Goal: Find specific page/section: Find specific page/section

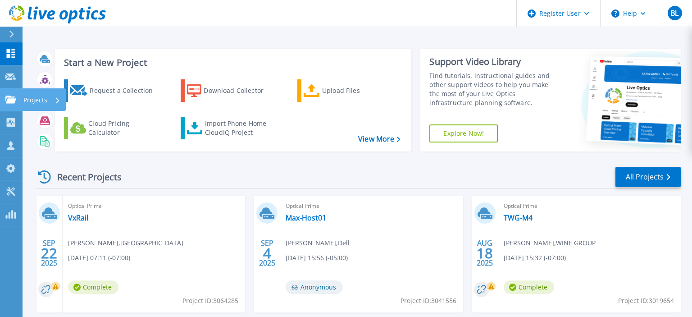
click at [12, 100] on icon at bounding box center [10, 100] width 11 height 8
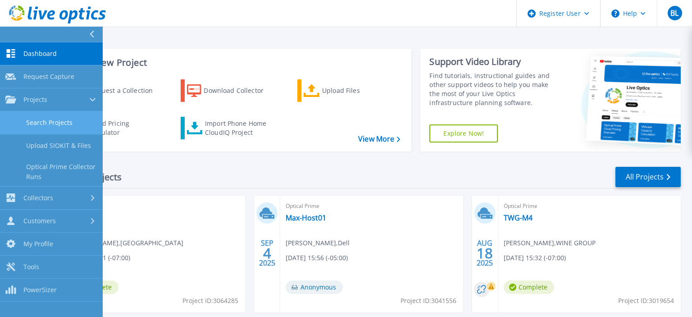
click at [46, 120] on link "Search Projects" at bounding box center [51, 122] width 103 height 23
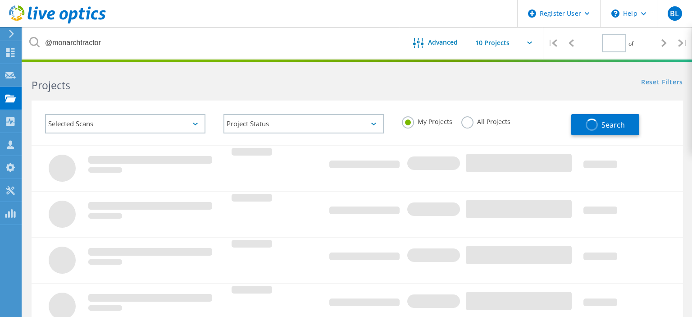
type input "1"
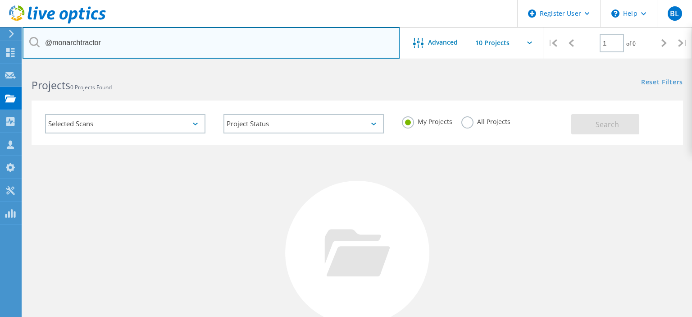
click at [111, 43] on input "@monarchtractor" at bounding box center [211, 43] width 377 height 32
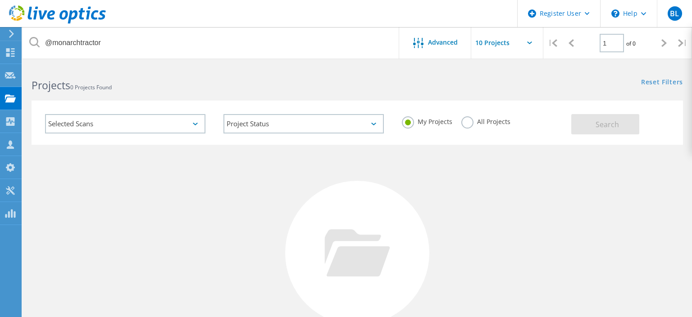
click at [314, 90] on h2 "Projects 0 Projects Found" at bounding box center [190, 85] width 317 height 15
